Goal: Task Accomplishment & Management: Use online tool/utility

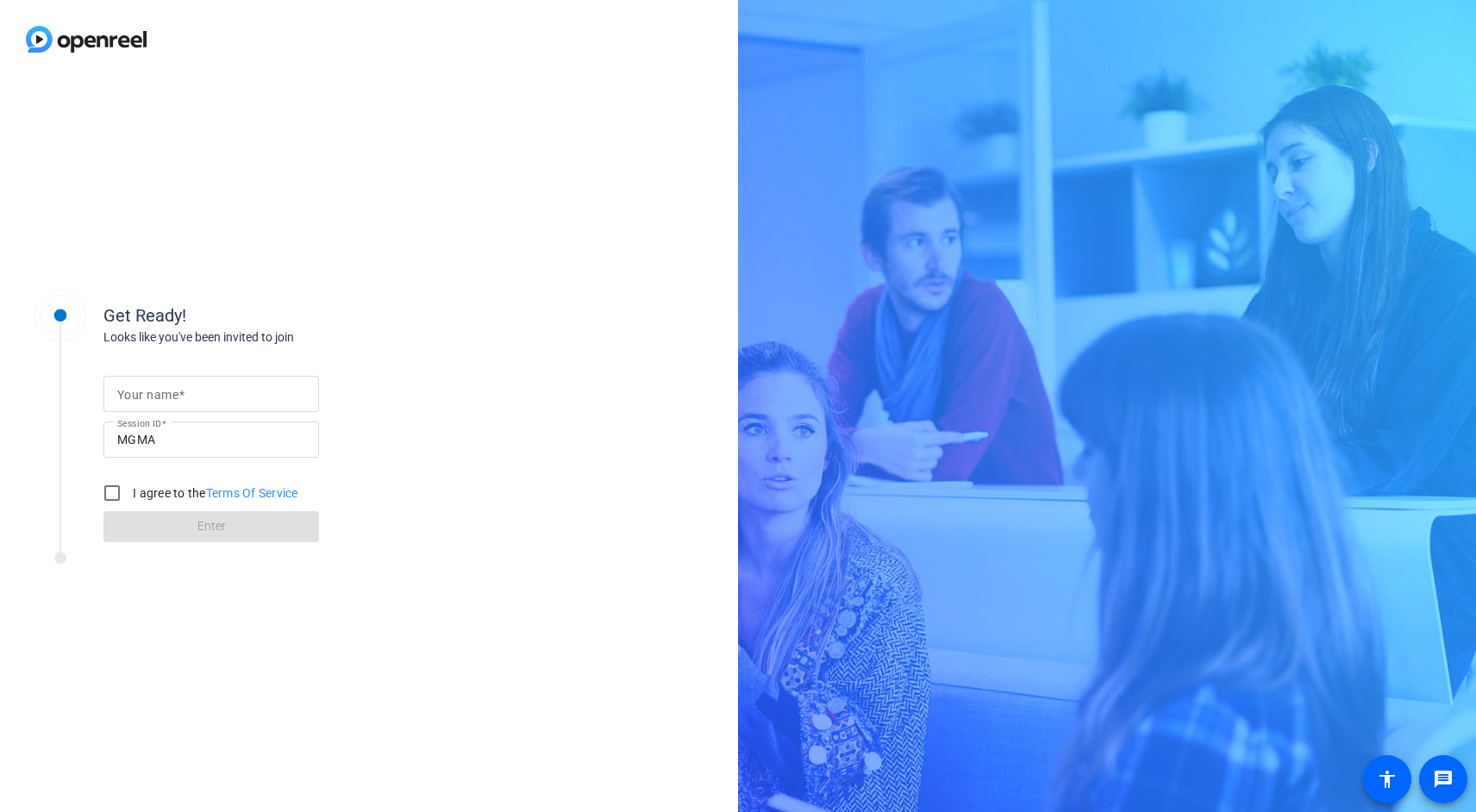
click at [198, 396] on input "Your name" at bounding box center [211, 394] width 187 height 21
type input "[PERSON_NAME]"
click at [115, 484] on input "I agree to the Terms Of Service" at bounding box center [111, 492] width 35 height 35
checkbox input "true"
click at [157, 527] on span at bounding box center [211, 527] width 215 height 41
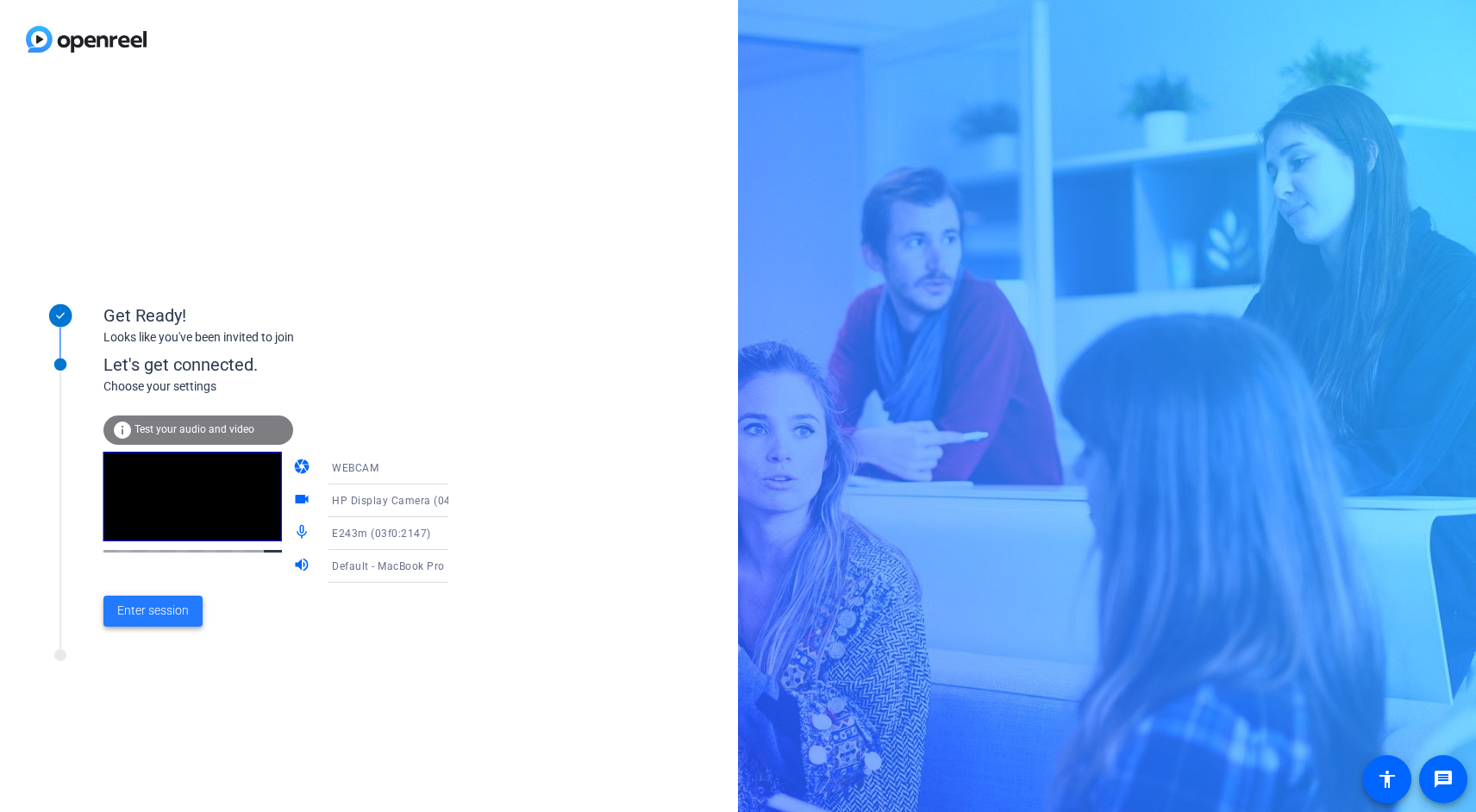
click at [161, 604] on span "Enter session" at bounding box center [153, 611] width 72 height 18
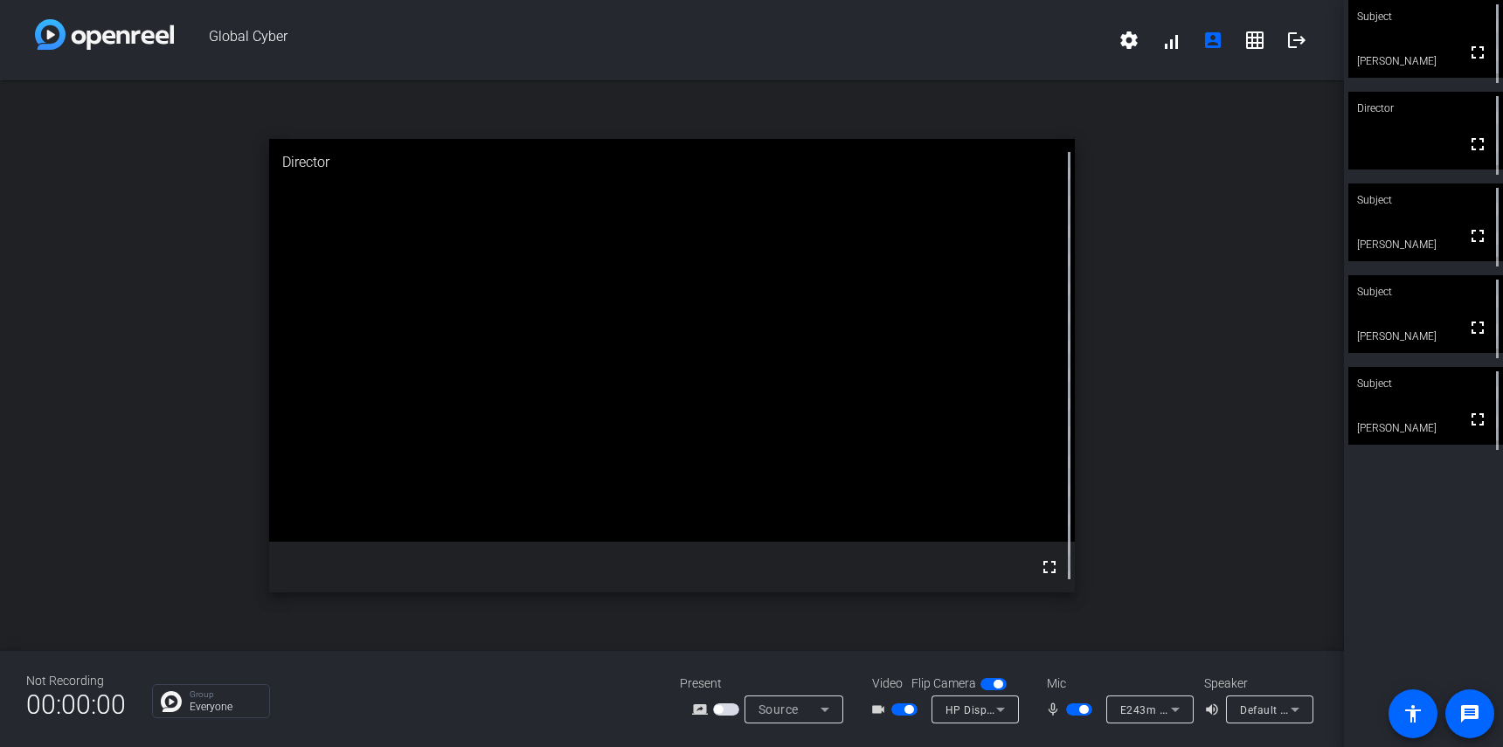
click at [1228, 363] on div "open_in_new Director fullscreen" at bounding box center [672, 365] width 1344 height 571
click at [1152, 363] on div "open_in_new Subject fullscreen [PERSON_NAME]" at bounding box center [672, 365] width 1344 height 571
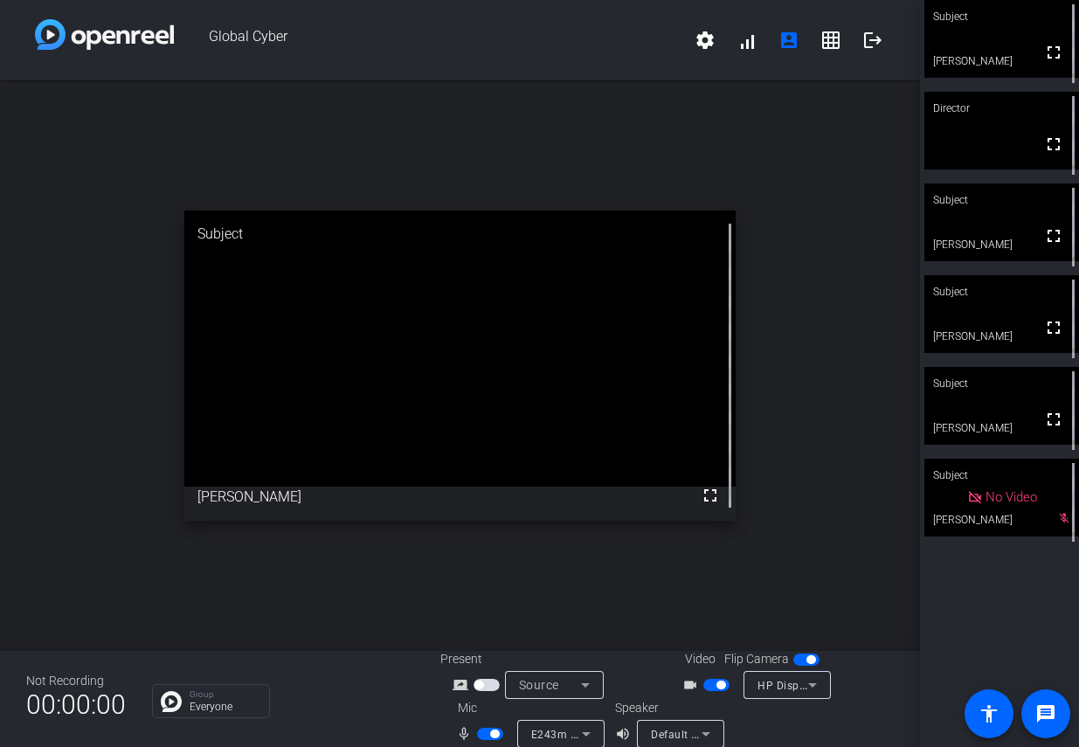
click at [892, 411] on div "open_in_new Subject fullscreen [PERSON_NAME]" at bounding box center [460, 365] width 920 height 571
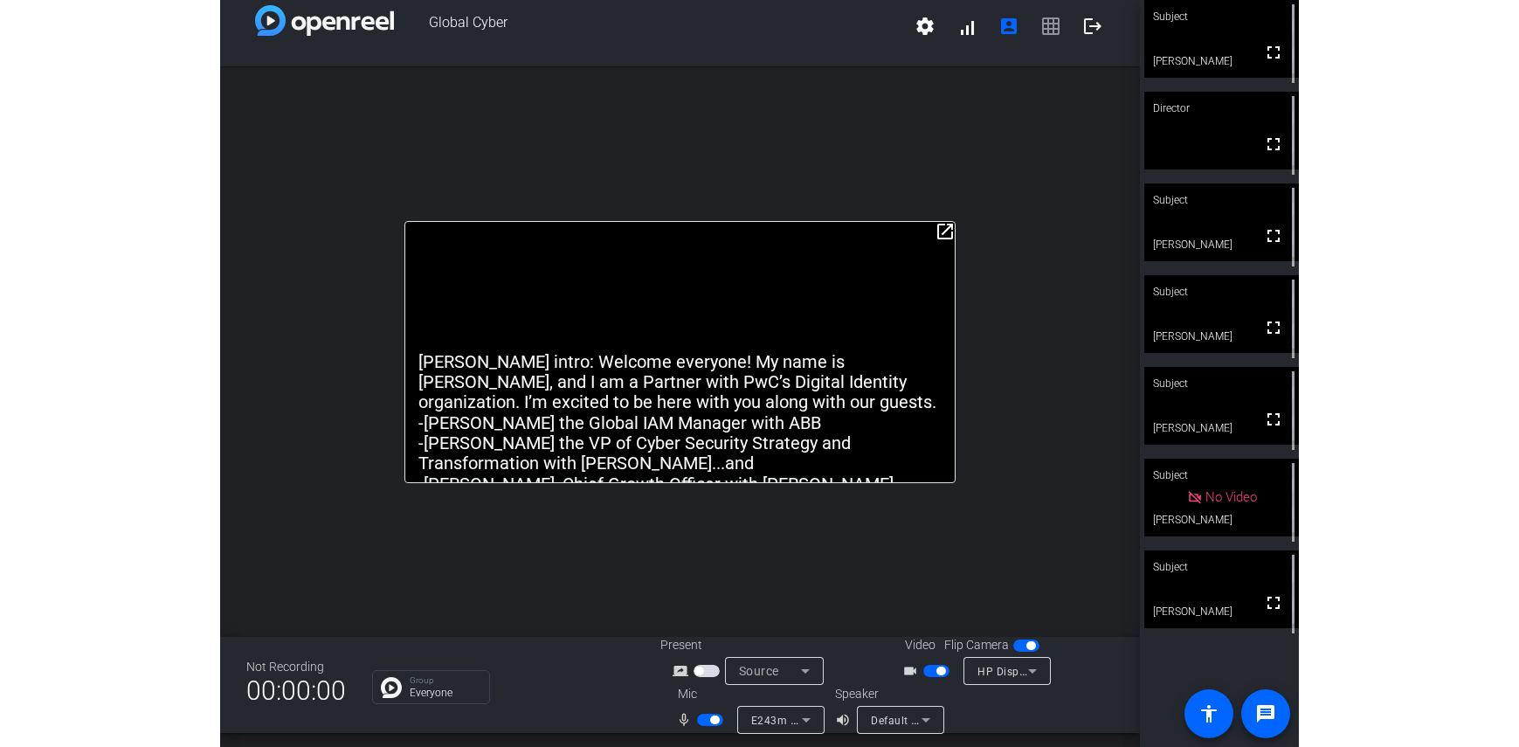
scroll to position [20, 0]
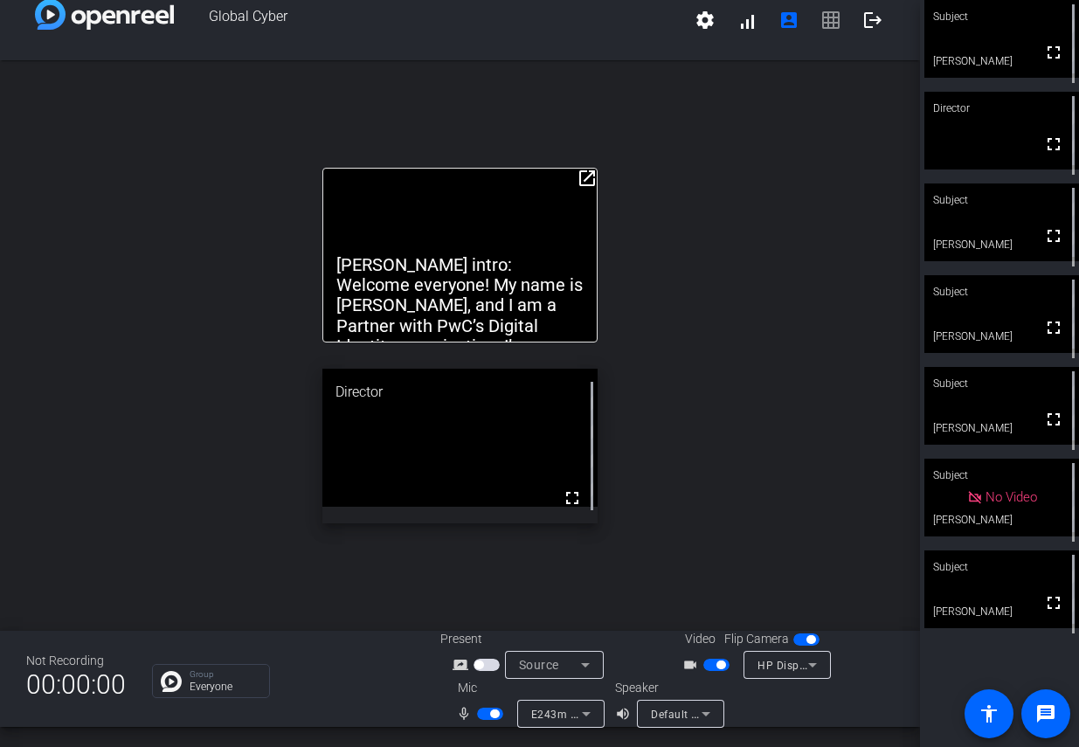
click at [591, 172] on mat-icon "open_in_new" at bounding box center [587, 178] width 21 height 21
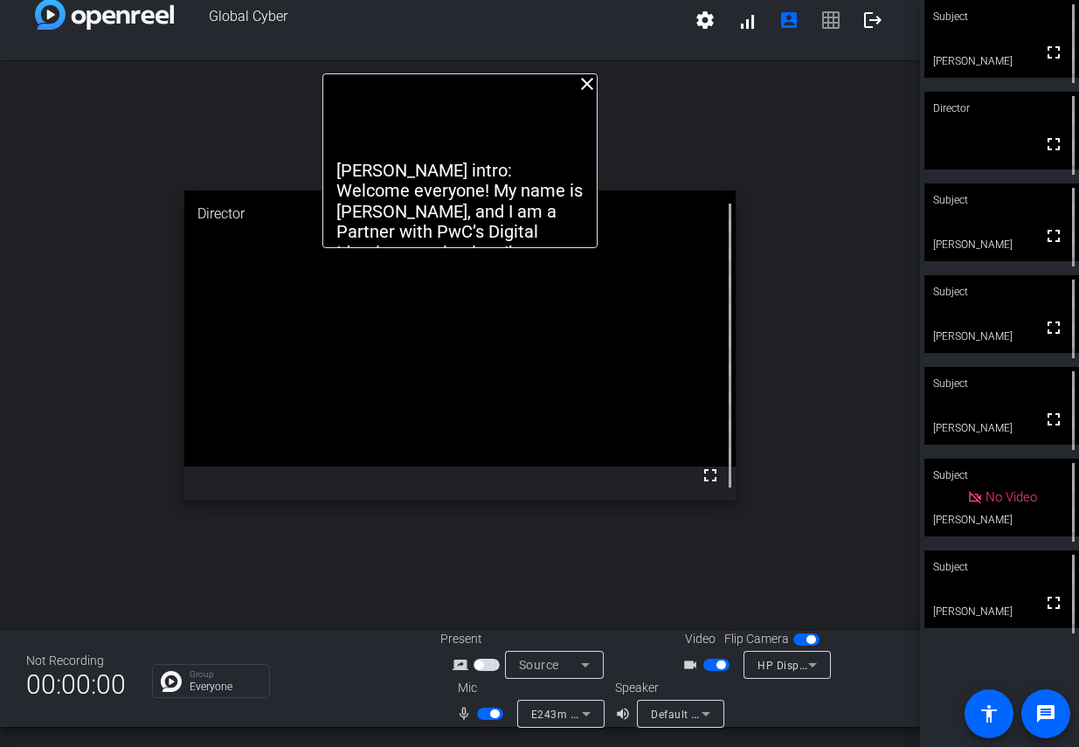
click at [679, 148] on div "close [PERSON_NAME] intro: Welcome everyone! My name is [PERSON_NAME], and I am…" at bounding box center [460, 345] width 920 height 571
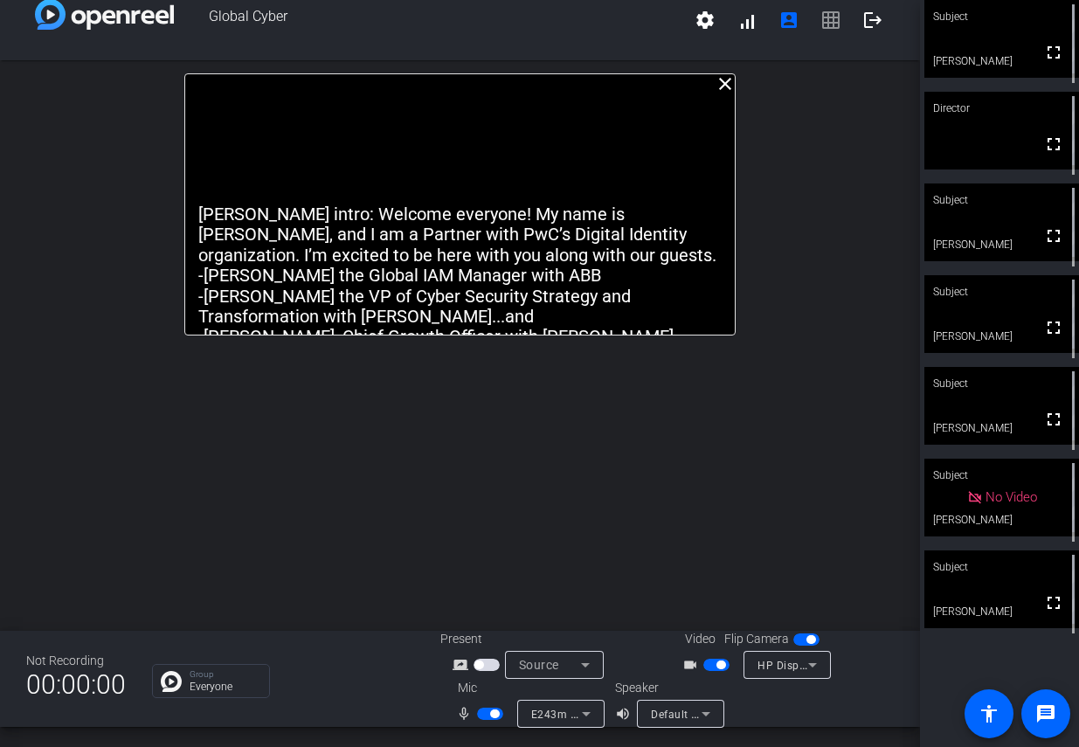
click at [815, 349] on div "close [PERSON_NAME] intro: Welcome everyone! My name is [PERSON_NAME], and I am…" at bounding box center [460, 345] width 920 height 571
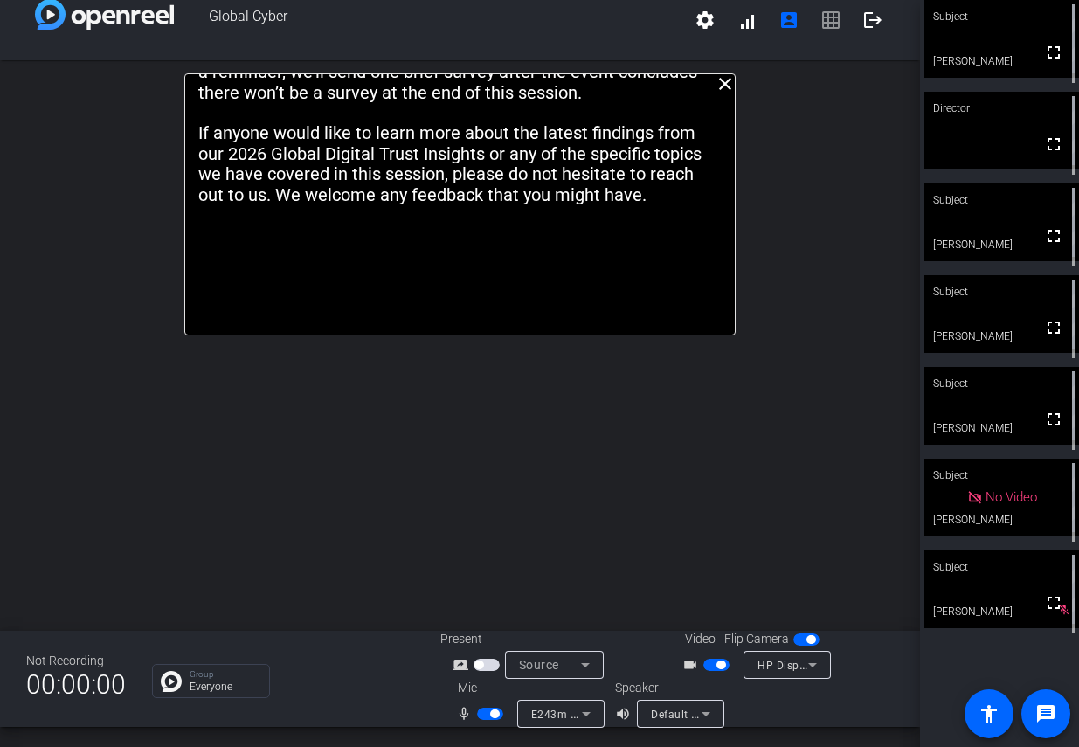
click at [869, 428] on div "close [PERSON_NAME] intro: Welcome everyone! My name is [PERSON_NAME], and I am…" at bounding box center [460, 345] width 920 height 571
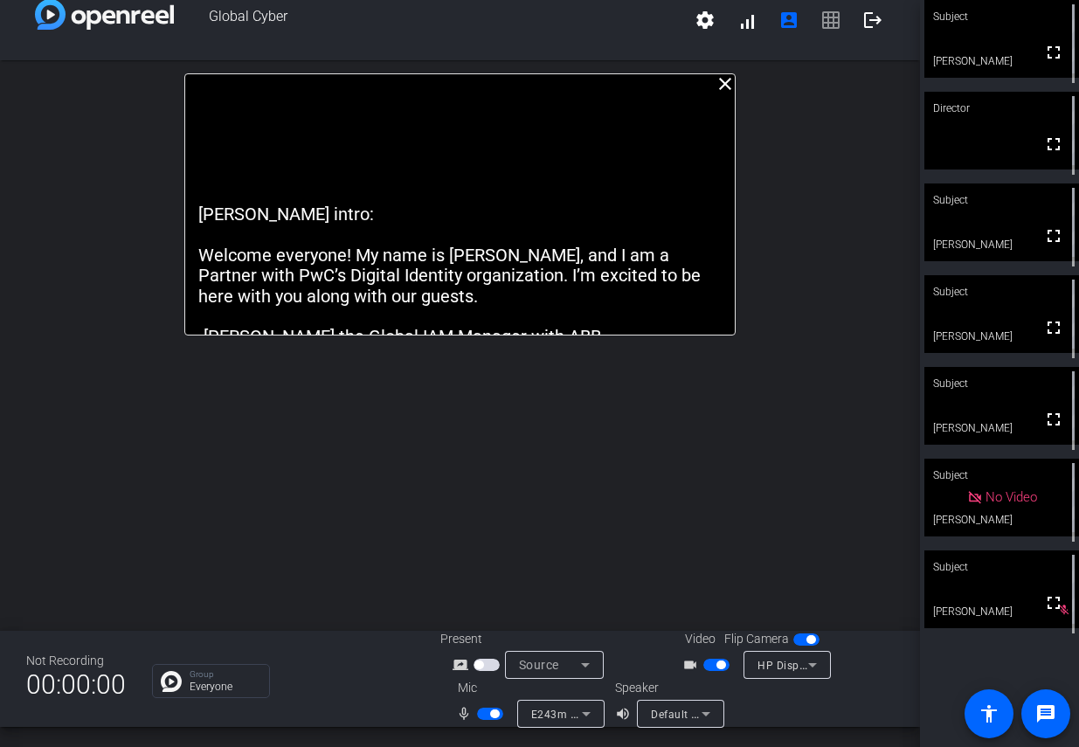
click at [663, 110] on div "[PERSON_NAME] intro: Welcome everyone! My name is [PERSON_NAME], and I am a Par…" at bounding box center [460, 204] width 552 height 262
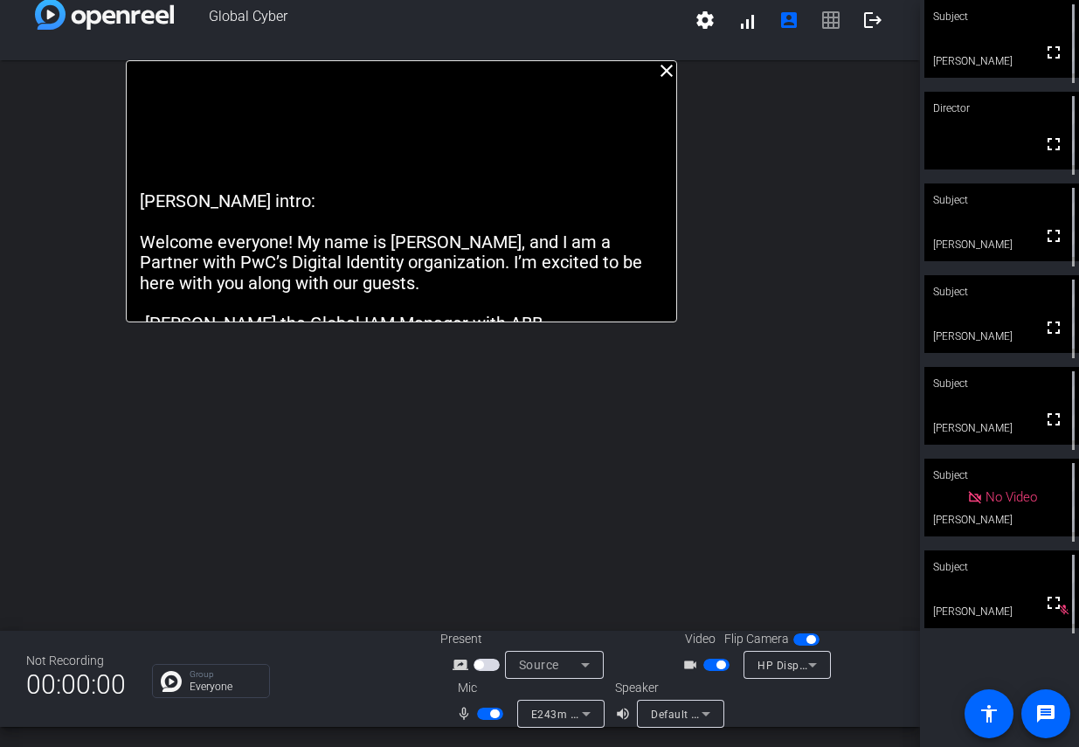
drag, startPoint x: 662, startPoint y: 114, endPoint x: 605, endPoint y: 86, distance: 63.3
click at [605, 86] on div "[PERSON_NAME] intro: Welcome everyone! My name is [PERSON_NAME], and I am a Par…" at bounding box center [402, 191] width 552 height 262
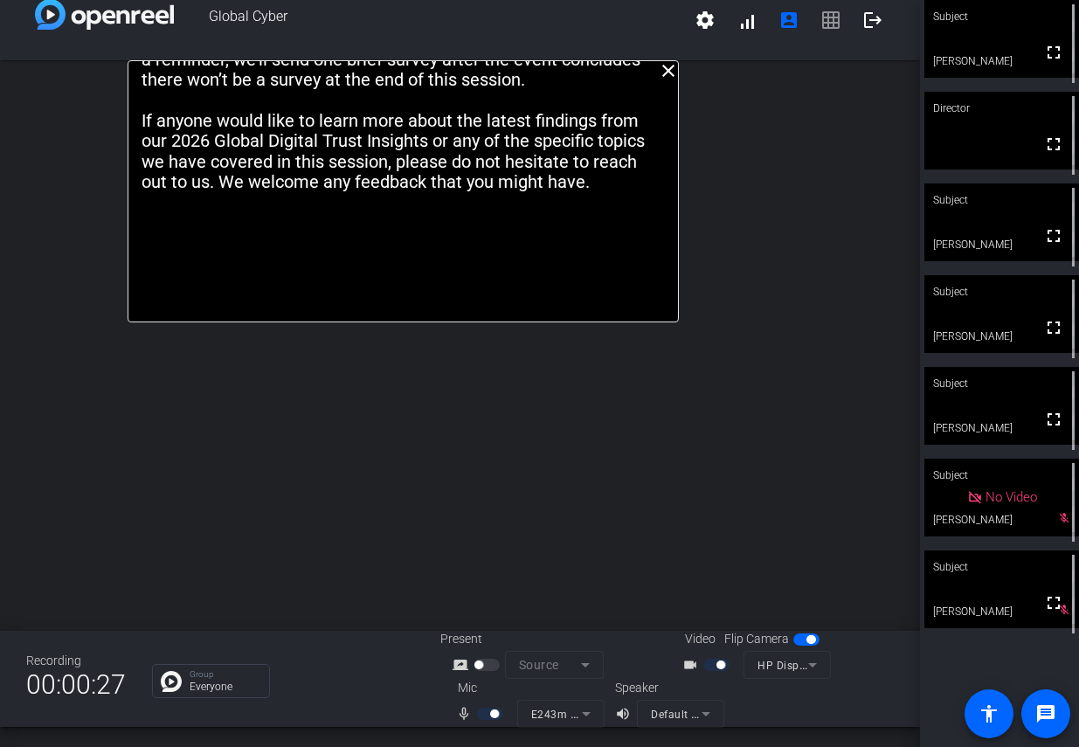
click at [851, 401] on div "close [PERSON_NAME] intro: Welcome everyone! My name is [PERSON_NAME], and I am…" at bounding box center [460, 345] width 920 height 571
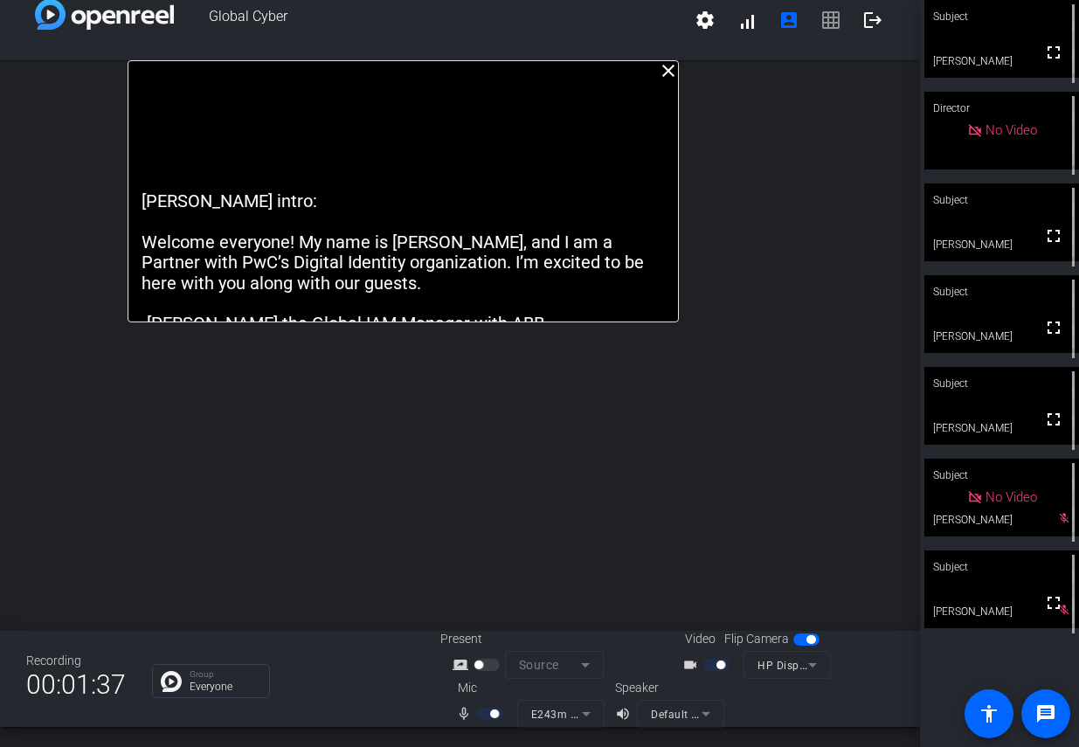
click at [855, 278] on div "close [PERSON_NAME] intro: Welcome everyone! My name is [PERSON_NAME], and I am…" at bounding box center [460, 345] width 920 height 571
click at [843, 267] on div "close [PERSON_NAME] intro: Welcome everyone! My name is [PERSON_NAME], and I am…" at bounding box center [460, 345] width 920 height 571
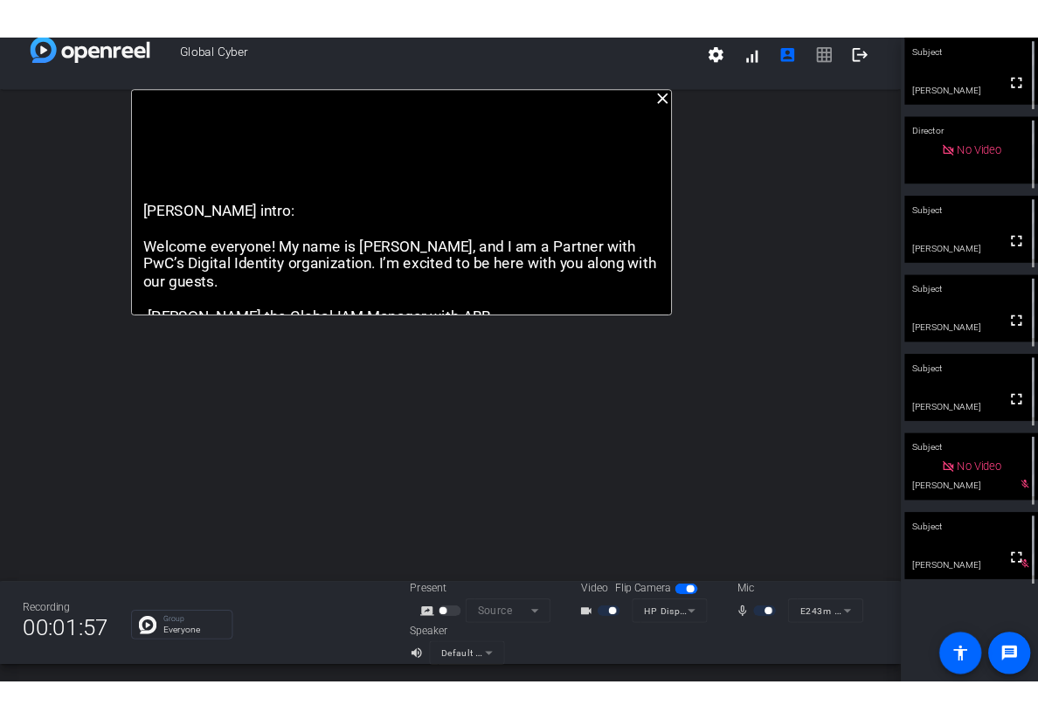
scroll to position [0, 0]
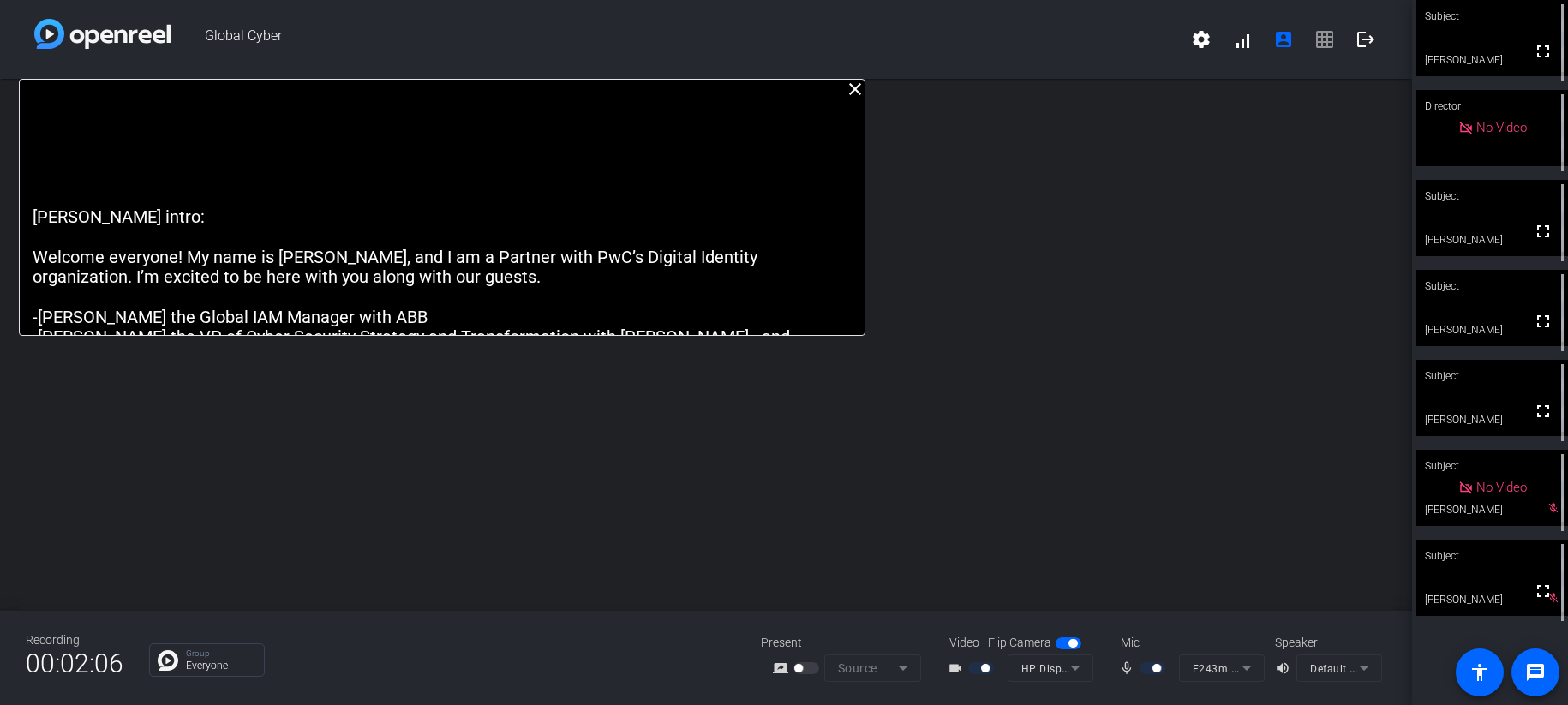
drag, startPoint x: 1071, startPoint y: 331, endPoint x: 855, endPoint y: 288, distance: 220.2
click at [855, 288] on div "[PERSON_NAME] intro: Welcome everyone! My name is [PERSON_NAME], and I am a Par…" at bounding box center [442, 668] width 845 height 922
click at [855, 269] on div "[PERSON_NAME] intro: Welcome everyone! My name is [PERSON_NAME], and I am a Par…" at bounding box center [434, 668] width 845 height 922
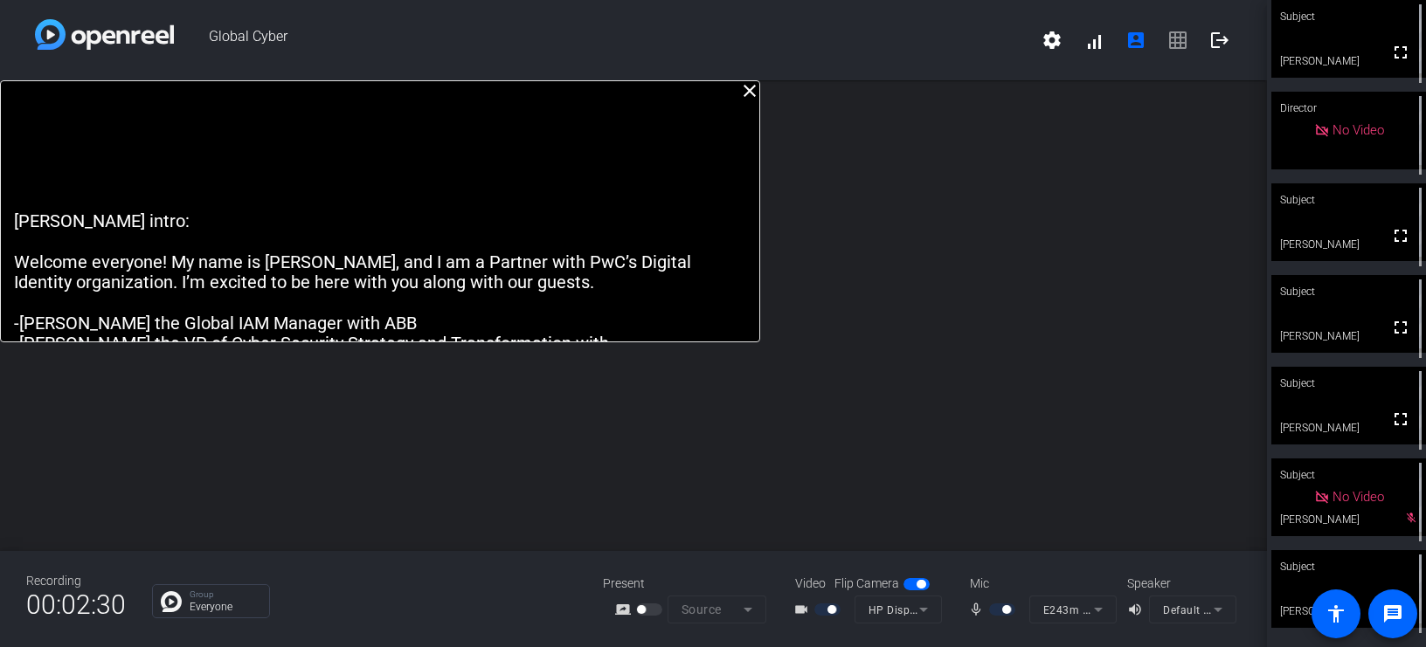
drag, startPoint x: 773, startPoint y: 342, endPoint x: 439, endPoint y: 211, distance: 359.4
click at [439, 211] on openreel-subject-teleprompter "[PERSON_NAME] intro: Welcome everyone! My name is [PERSON_NAME], and I am a Par…" at bounding box center [380, 211] width 760 height 262
drag, startPoint x: 758, startPoint y: 228, endPoint x: 536, endPoint y: 227, distance: 221.9
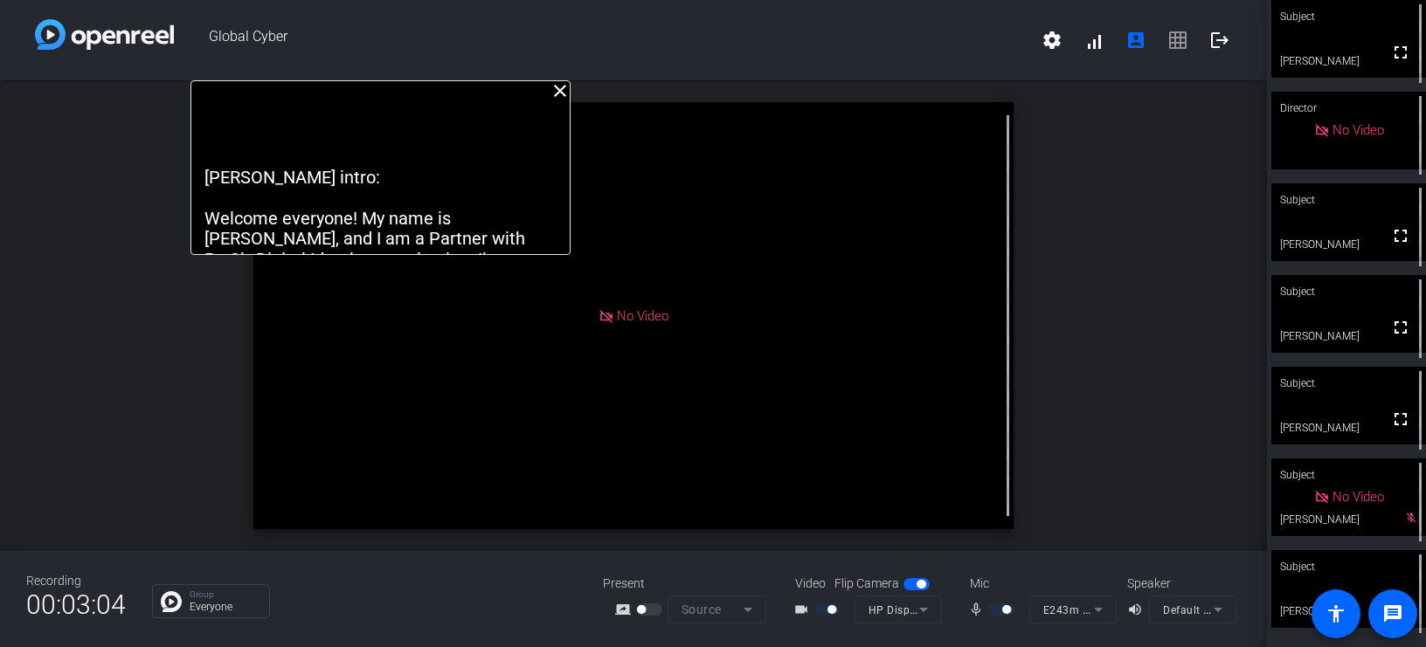
click at [1141, 254] on div "close [PERSON_NAME] intro: Welcome everyone! My name is [PERSON_NAME], and I am…" at bounding box center [633, 315] width 1267 height 471
click at [1183, 34] on span "settings signal_cellular_alt account_box grid_on logout" at bounding box center [1136, 40] width 210 height 42
click at [1180, 44] on span "settings signal_cellular_alt account_box grid_on logout" at bounding box center [1136, 40] width 210 height 42
click at [1051, 47] on mat-icon "settings" at bounding box center [1051, 40] width 21 height 21
click at [1198, 268] on div at bounding box center [713, 323] width 1426 height 647
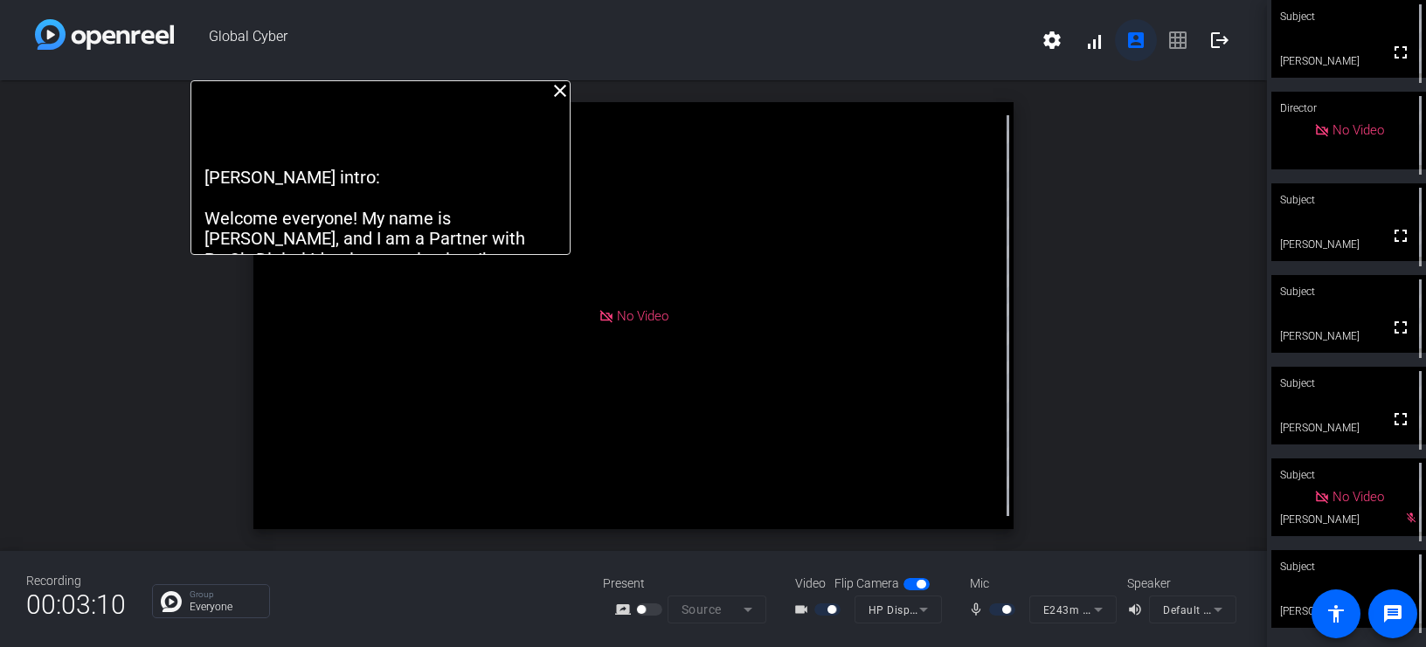
click at [1133, 39] on mat-icon "account_box" at bounding box center [1135, 40] width 21 height 21
click at [1179, 43] on span "settings signal_cellular_alt account_box grid_on logout" at bounding box center [1136, 40] width 210 height 42
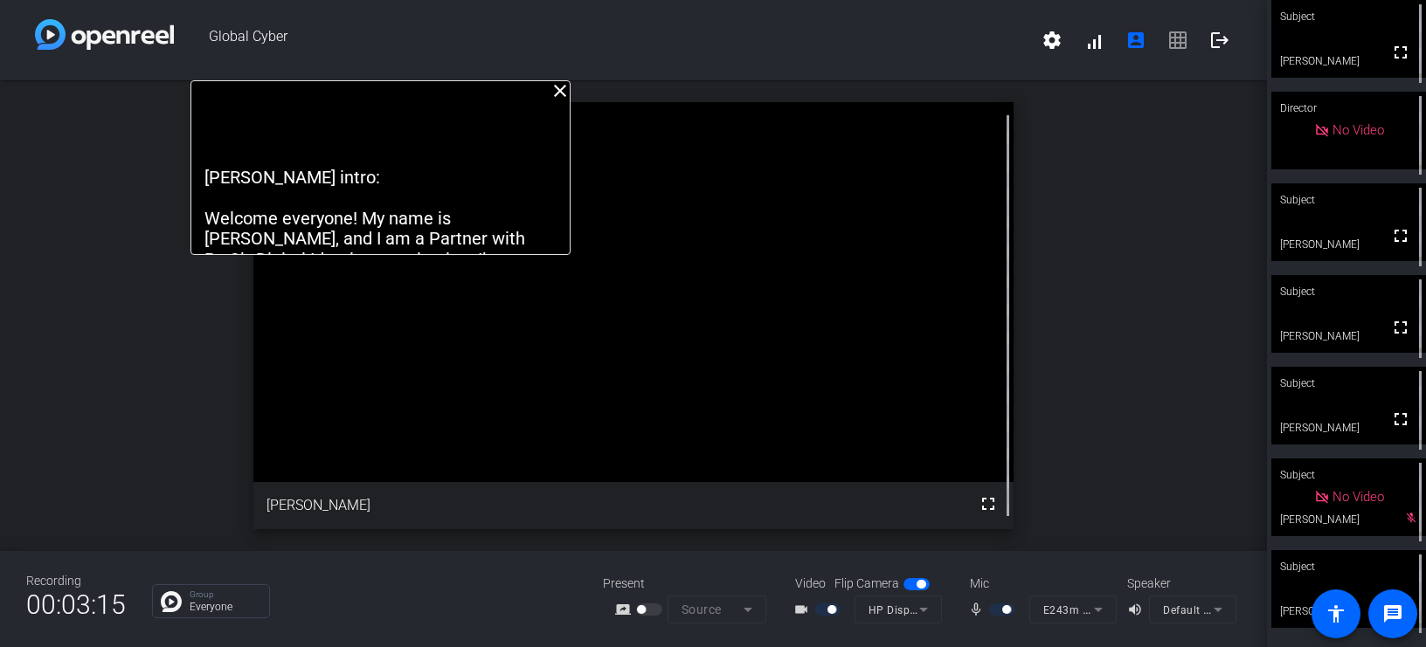
click at [1157, 112] on div "close [PERSON_NAME] intro: Welcome everyone! My name is [PERSON_NAME], and I am…" at bounding box center [633, 315] width 1267 height 471
click at [1178, 47] on span "settings signal_cellular_alt account_box grid_on logout" at bounding box center [1136, 40] width 210 height 42
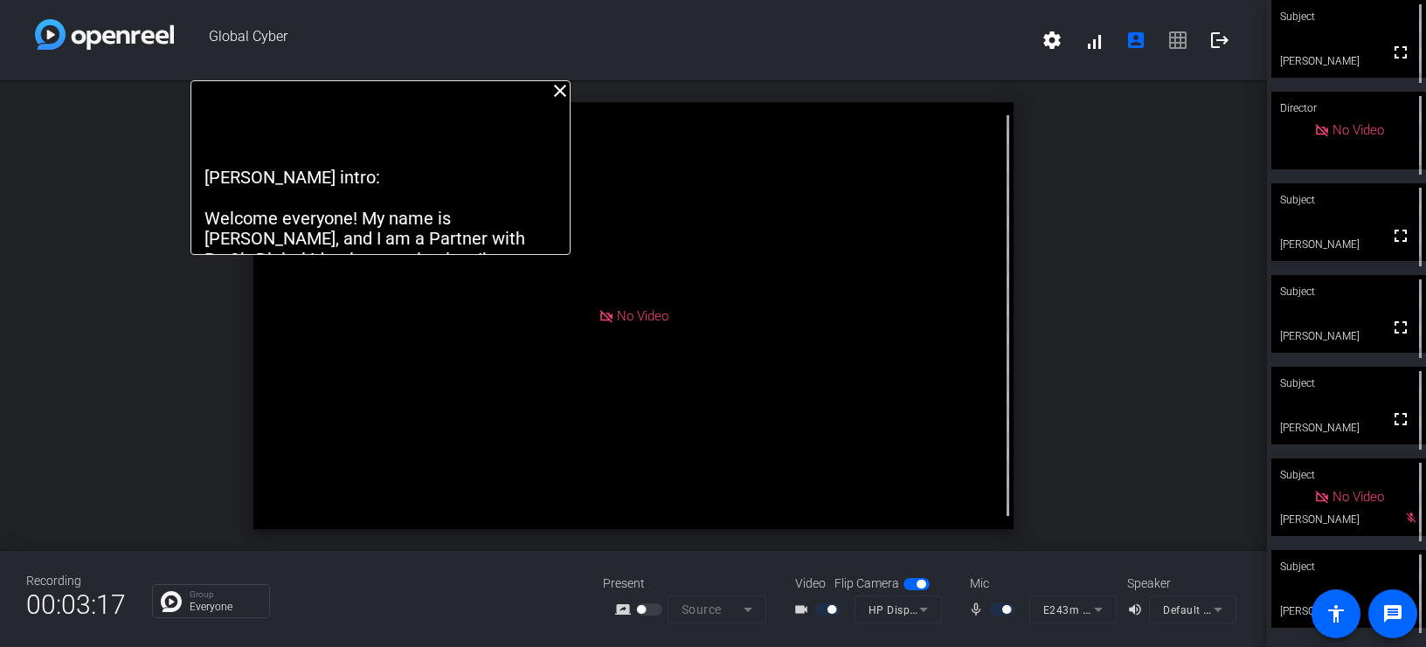
click at [1179, 44] on span "settings signal_cellular_alt account_box grid_on logout" at bounding box center [1136, 40] width 210 height 42
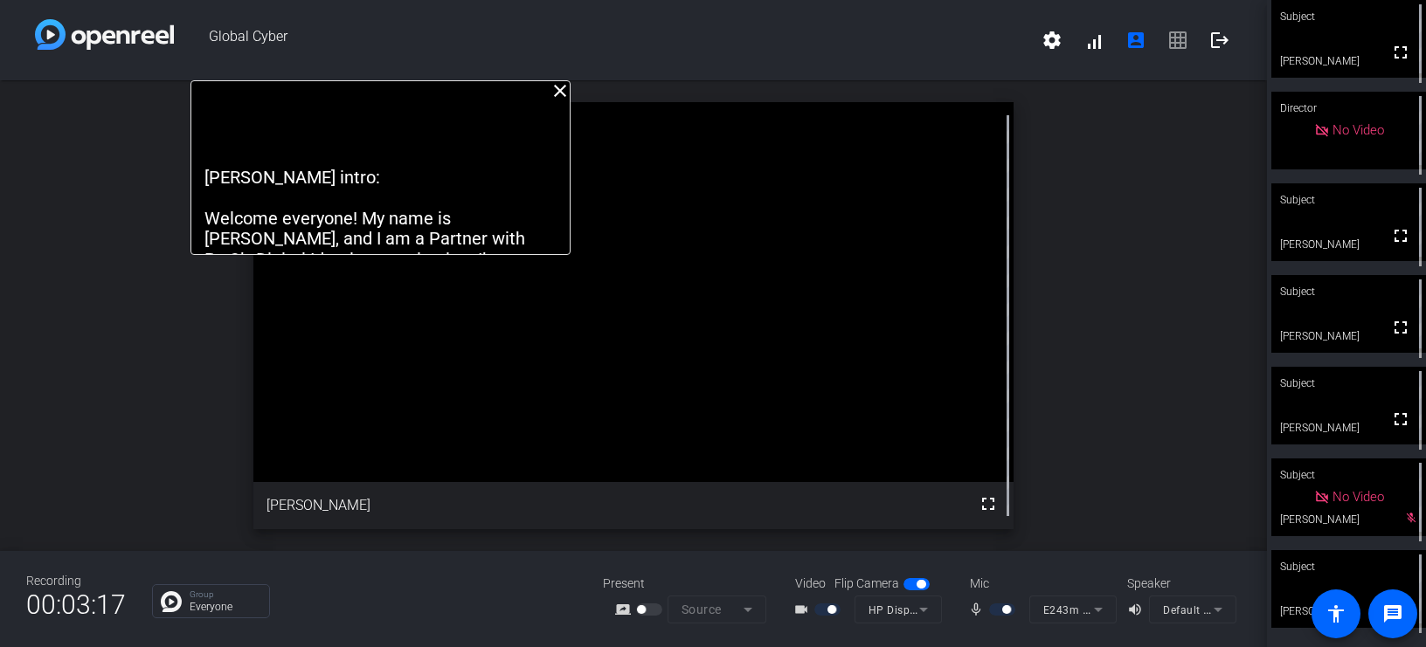
click at [1179, 44] on span "settings signal_cellular_alt account_box grid_on logout" at bounding box center [1136, 40] width 210 height 42
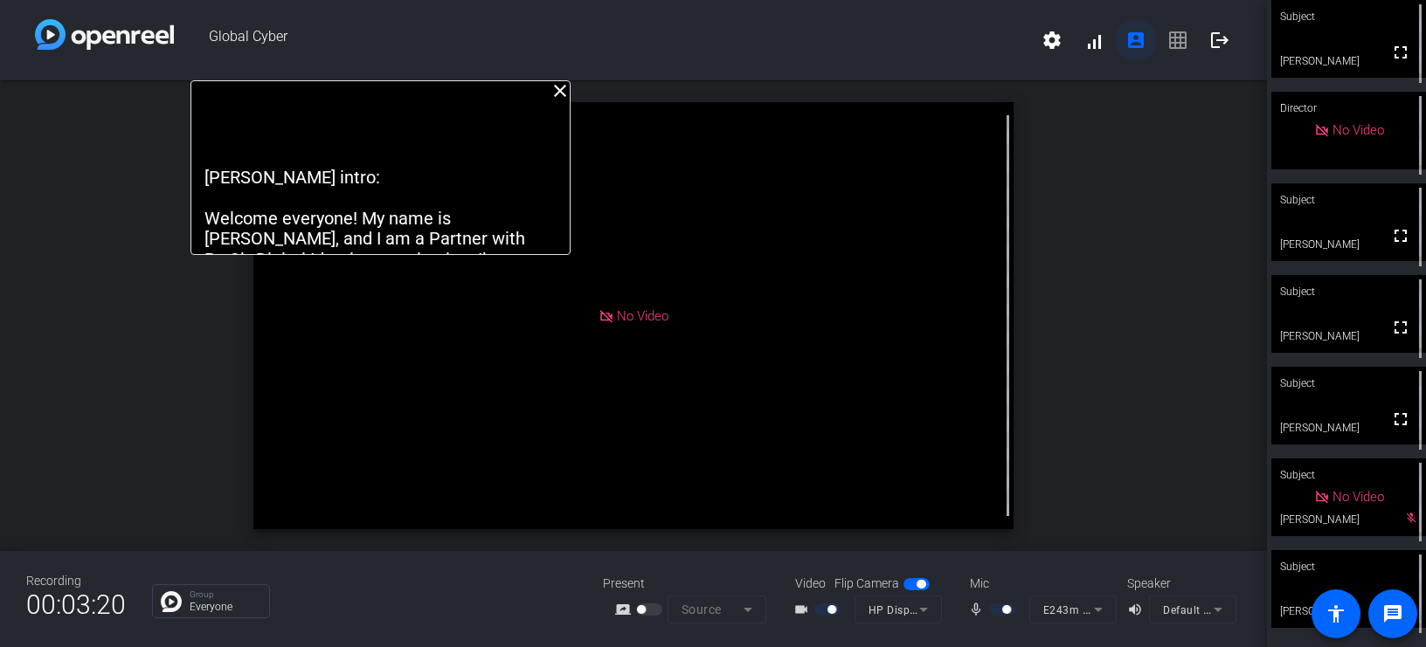
click at [1142, 35] on mat-icon "account_box" at bounding box center [1135, 40] width 21 height 21
click at [1184, 45] on span "settings signal_cellular_alt account_box grid_on logout" at bounding box center [1136, 40] width 210 height 42
click at [1052, 45] on mat-icon "settings" at bounding box center [1051, 40] width 21 height 21
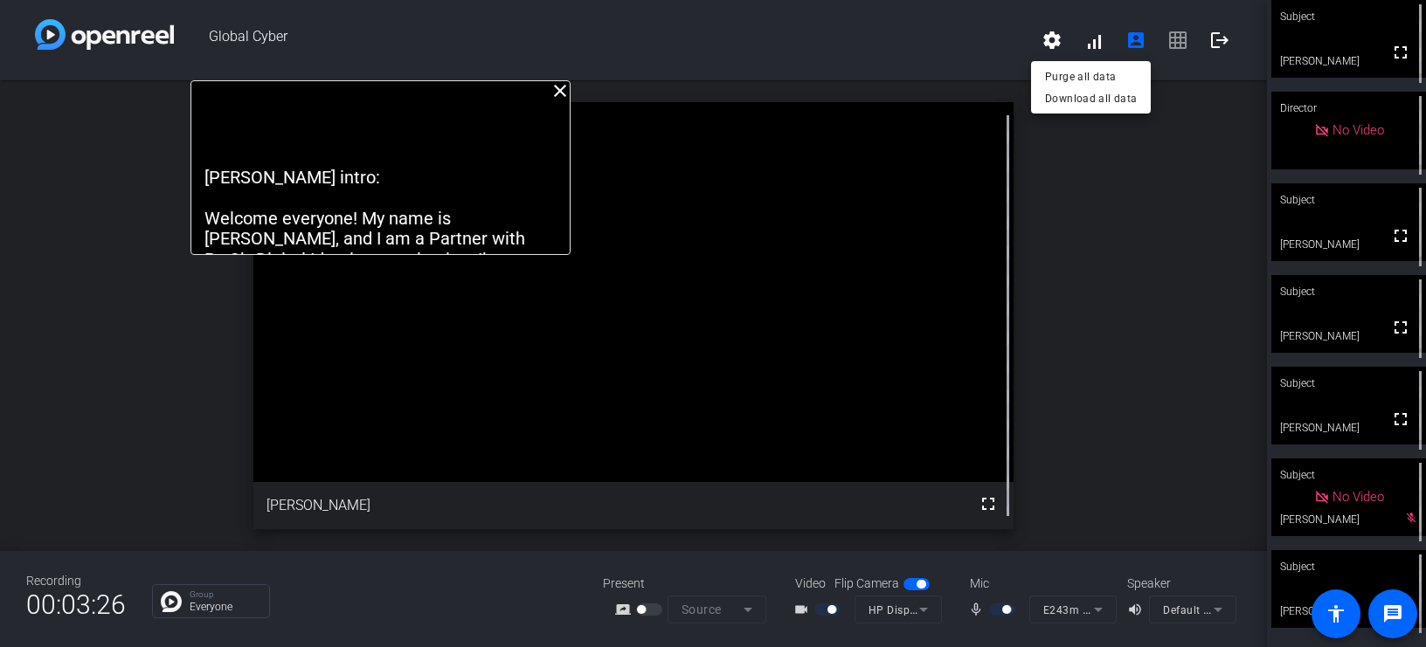
click at [989, 30] on div at bounding box center [713, 323] width 1426 height 647
click at [1176, 46] on span "settings signal_cellular_alt account_box grid_on logout" at bounding box center [1136, 40] width 210 height 42
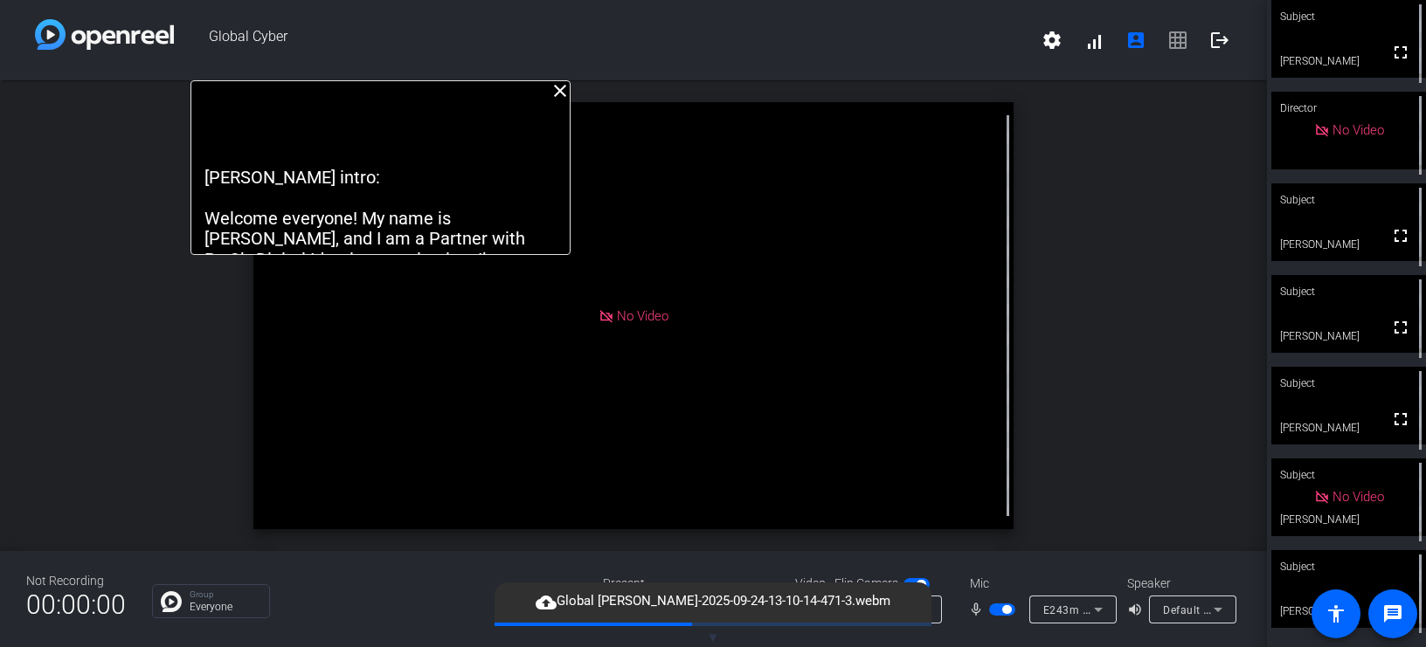
click at [561, 92] on mat-icon "close" at bounding box center [560, 90] width 21 height 21
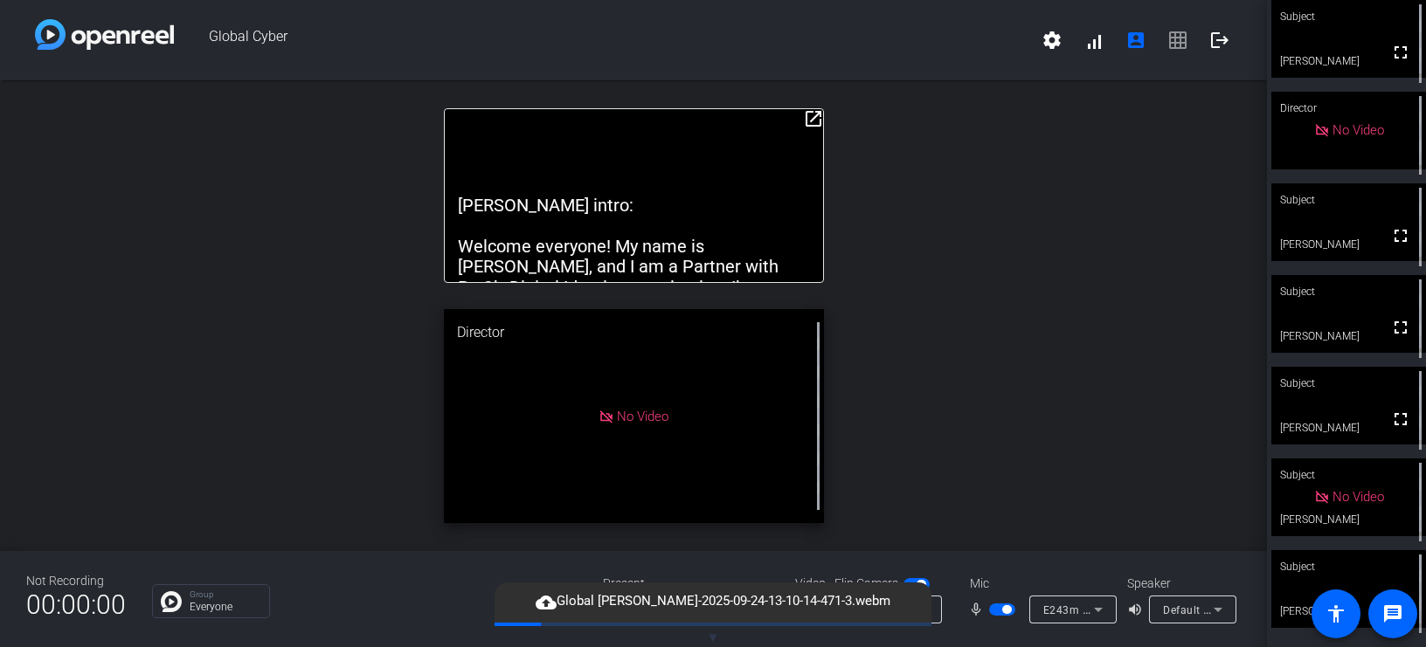
click at [952, 223] on div "open_in_new [PERSON_NAME] intro: Welcome everyone! My name is [PERSON_NAME], an…" at bounding box center [633, 315] width 1267 height 471
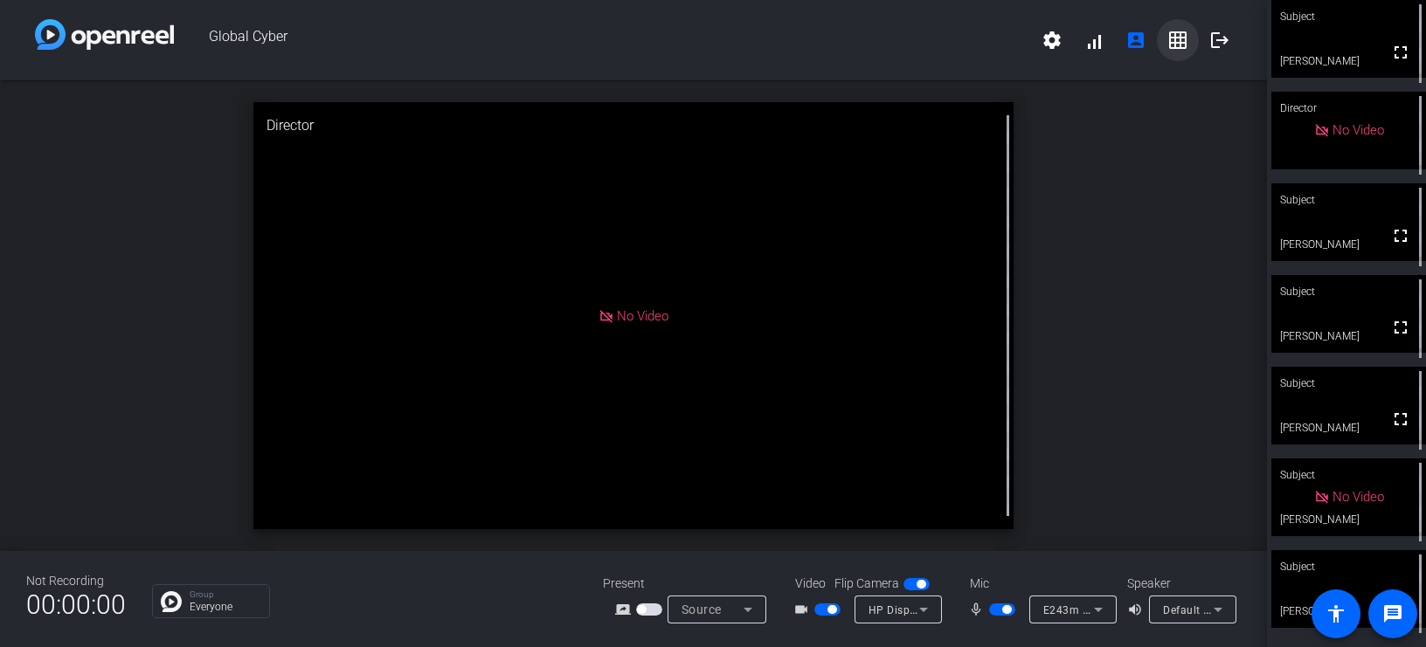
click at [1176, 44] on mat-icon "grid_on" at bounding box center [1177, 40] width 21 height 21
